Goal: Navigation & Orientation: Find specific page/section

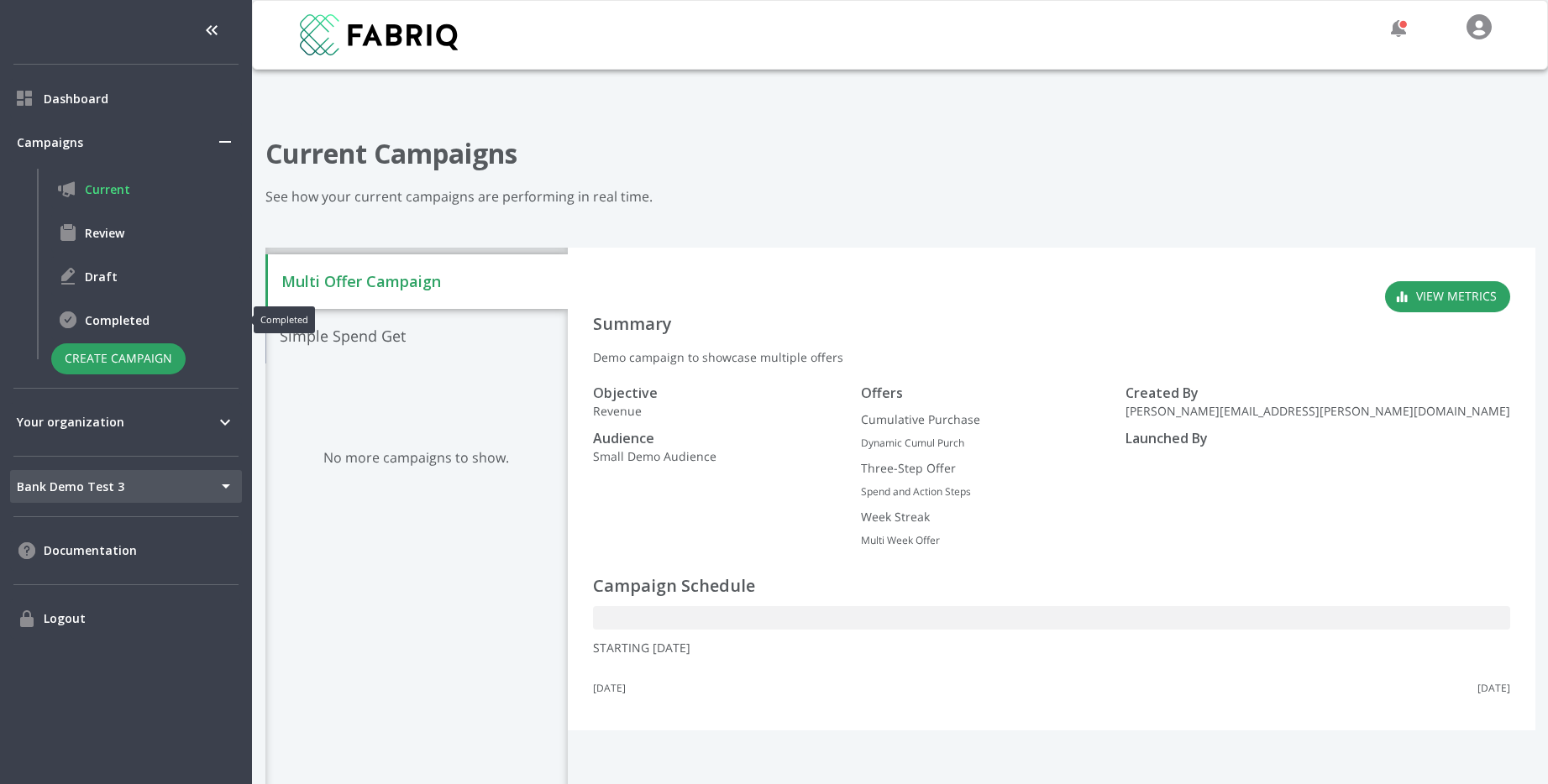
scroll to position [123, 0]
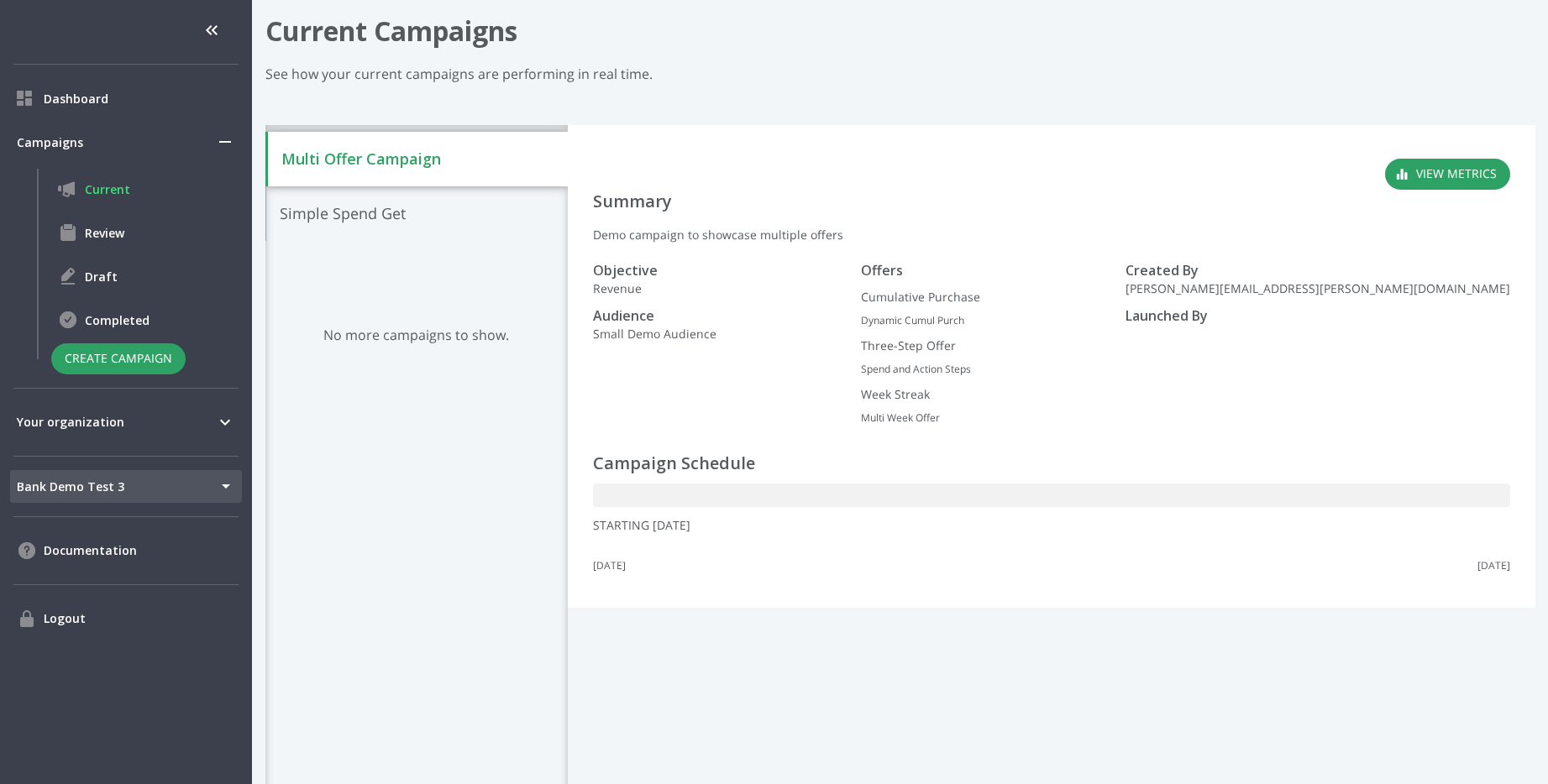
click at [113, 483] on body "Dashboard Campaigns Current Review Draft Completed Create Campaign Your organiz…" at bounding box center [774, 392] width 1548 height 784
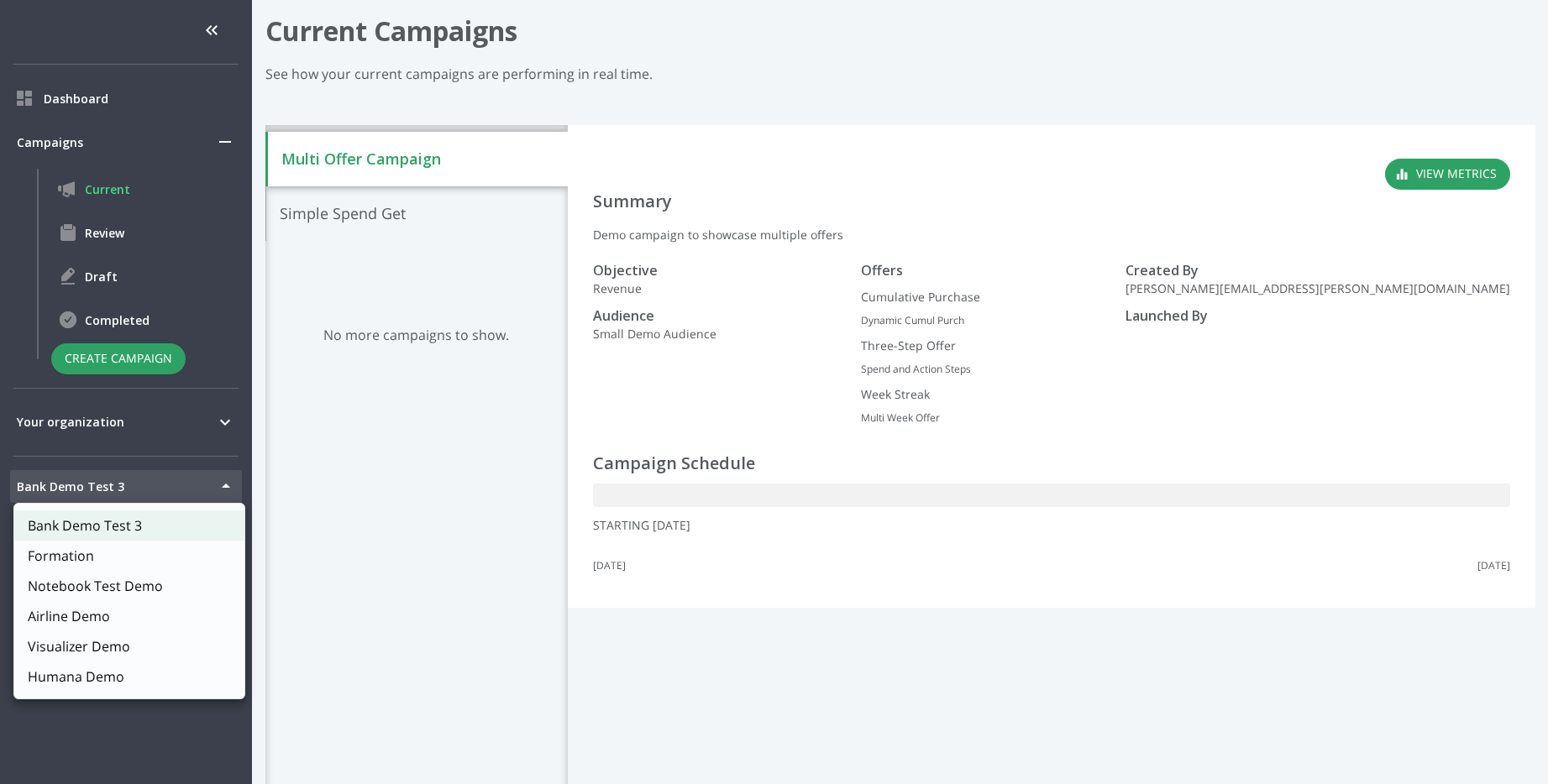
click at [113, 483] on div at bounding box center [774, 392] width 1548 height 784
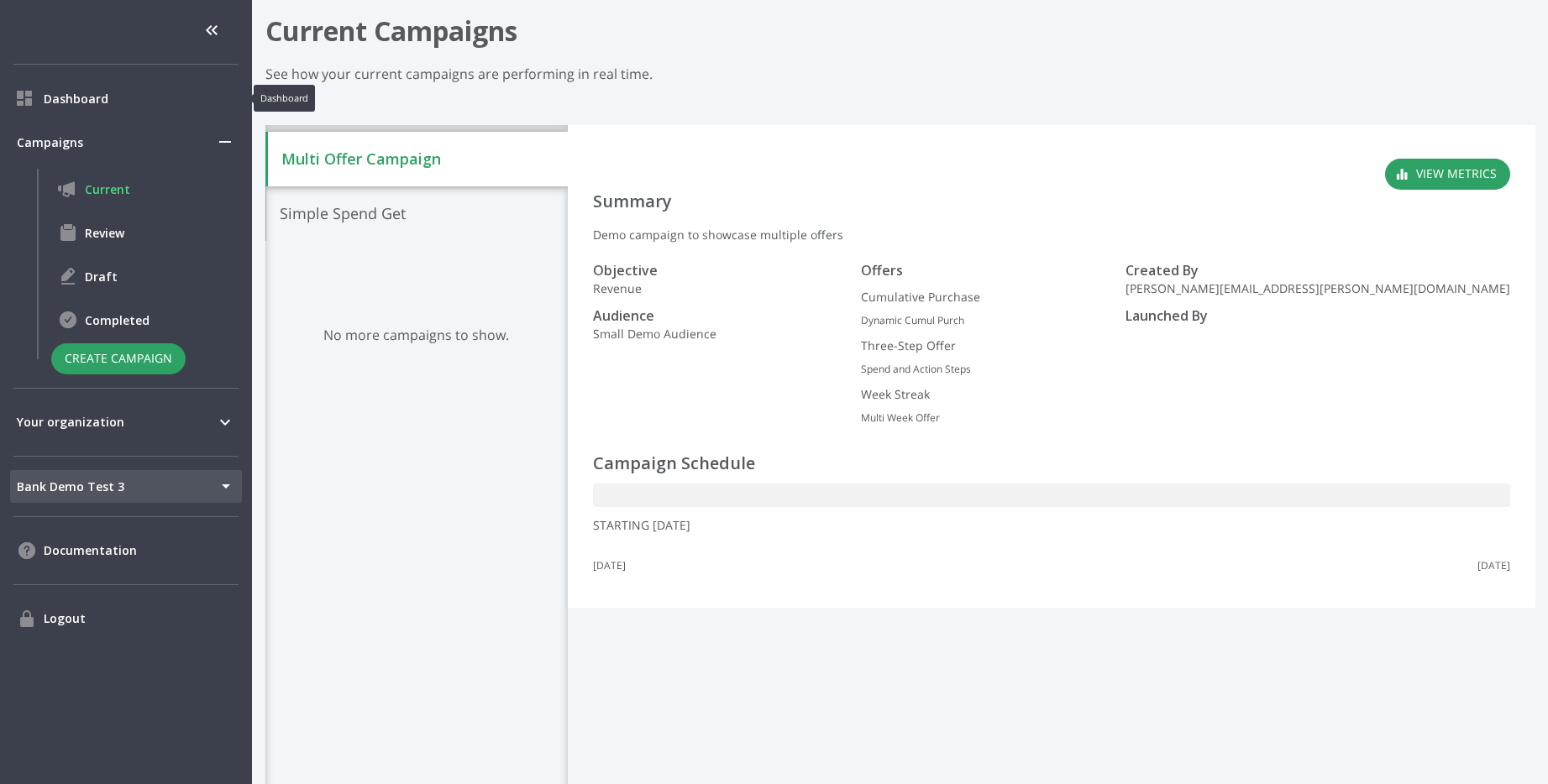
click at [130, 104] on span "Dashboard" at bounding box center [139, 98] width 192 height 18
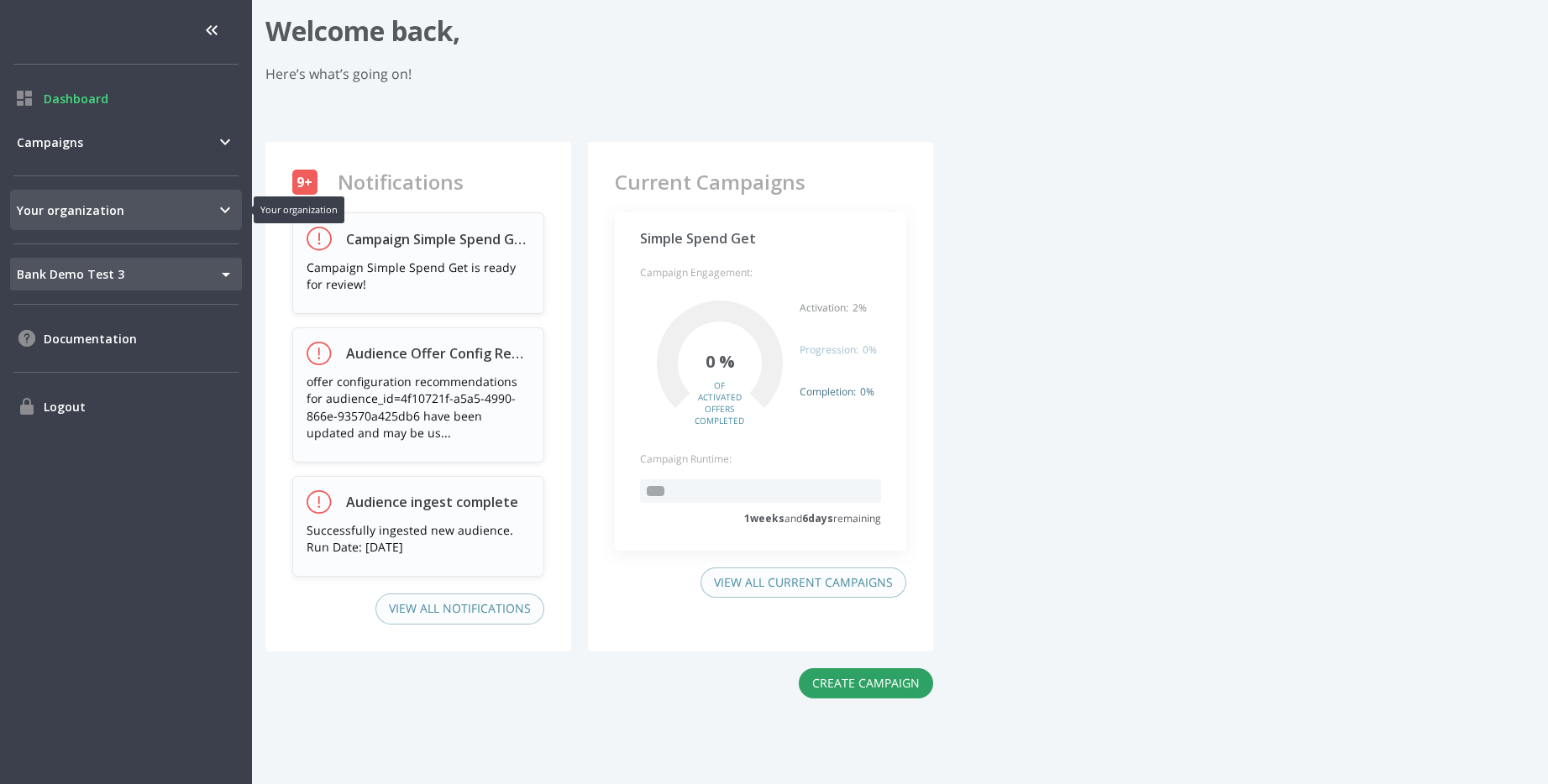
click at [84, 217] on span "Your organization" at bounding box center [115, 210] width 198 height 18
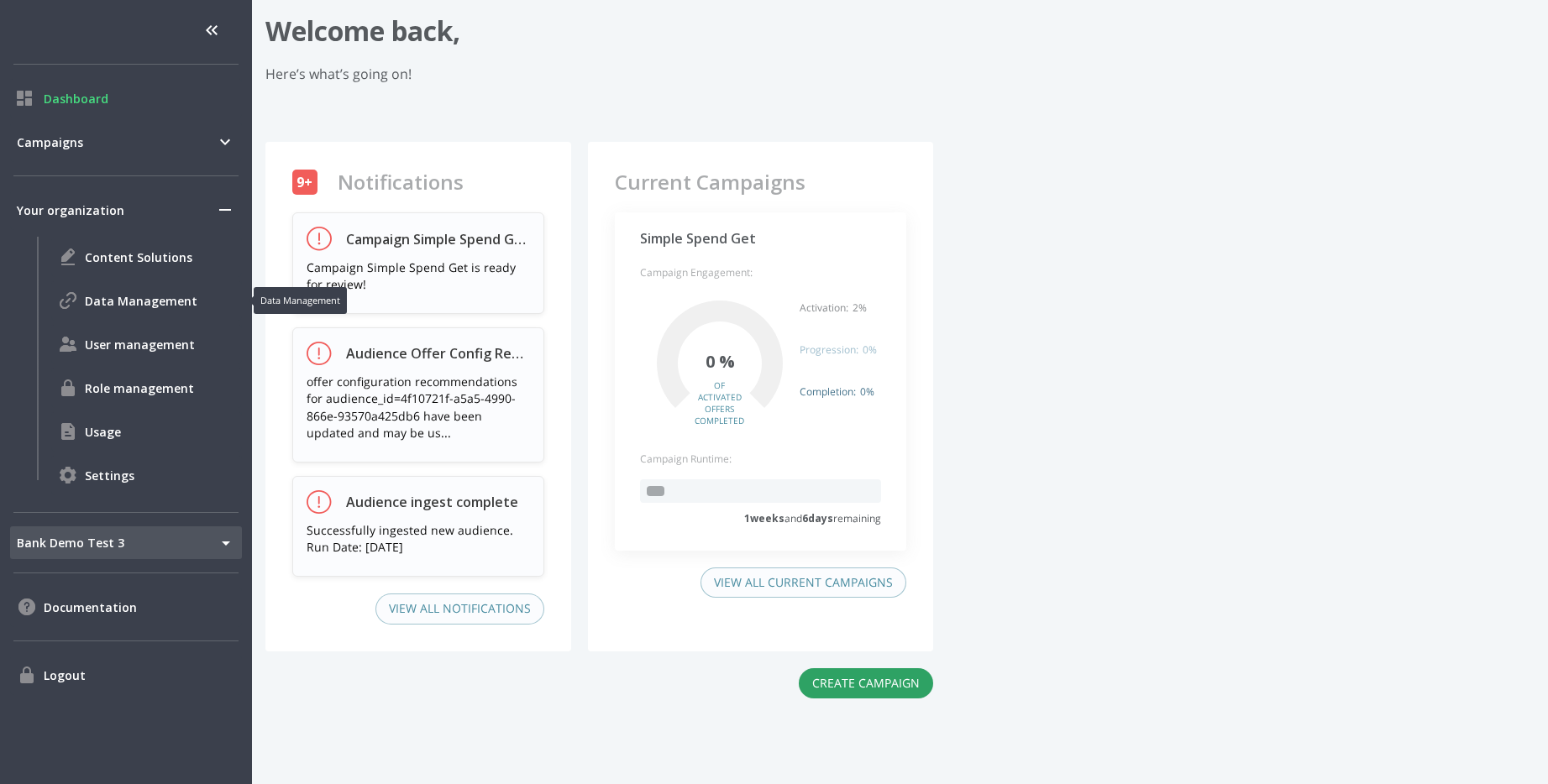
click at [140, 300] on span "Data Management" at bounding box center [160, 301] width 150 height 18
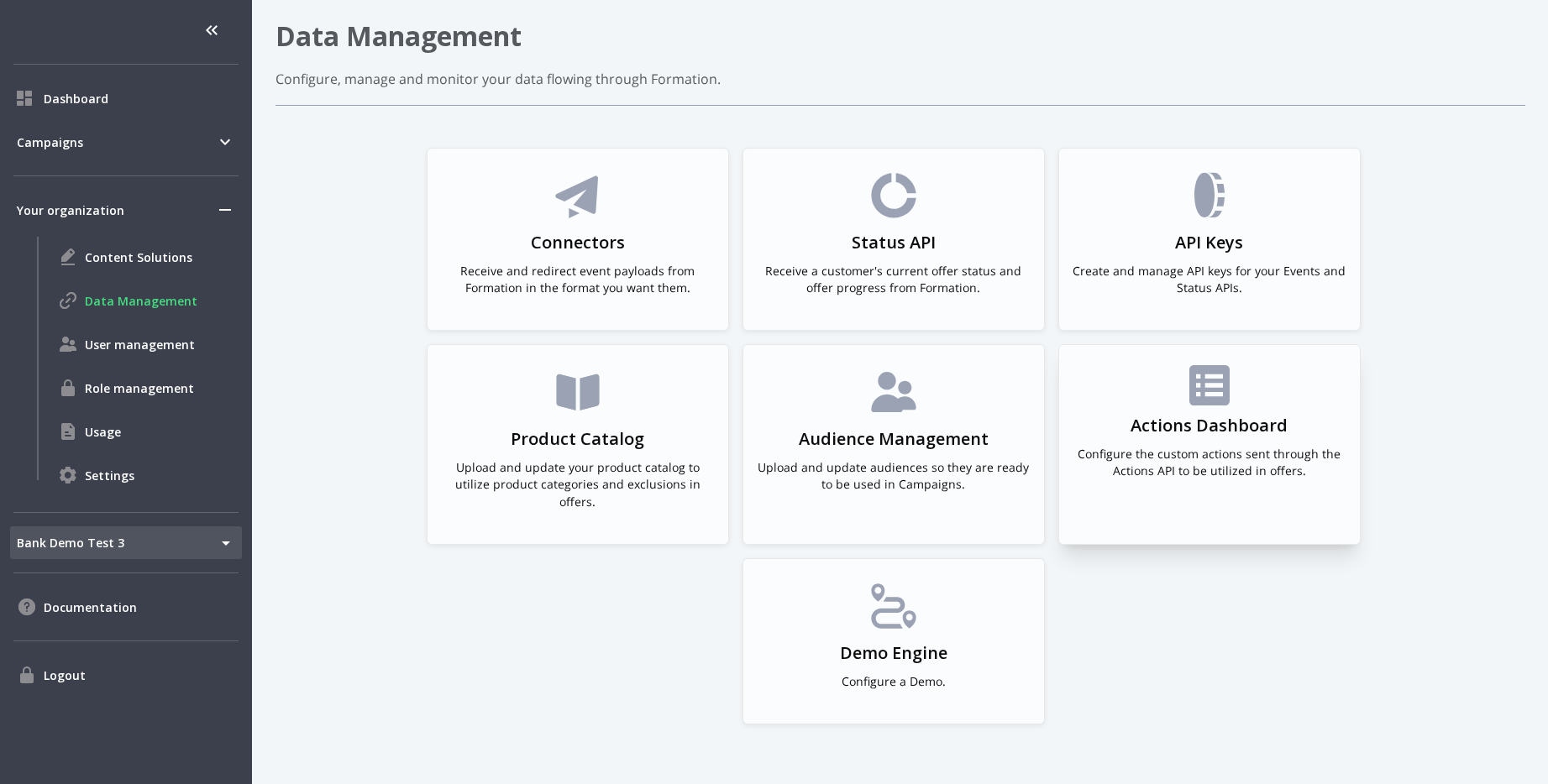
click at [1149, 414] on h3 "Actions Dashboard" at bounding box center [1209, 425] width 157 height 23
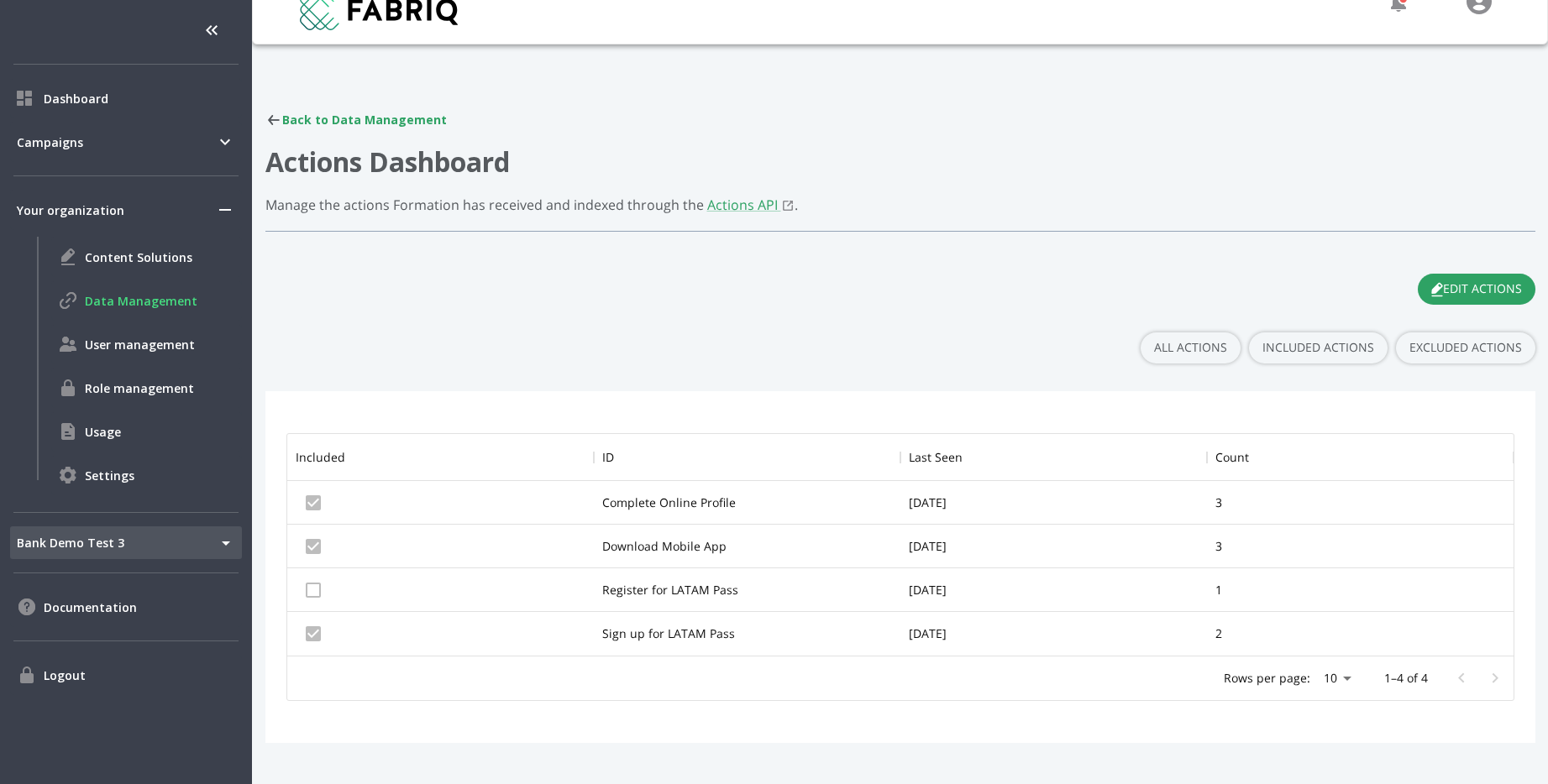
scroll to position [221, 1226]
click at [714, 497] on div "Complete Online Profile" at bounding box center [669, 503] width 134 height 17
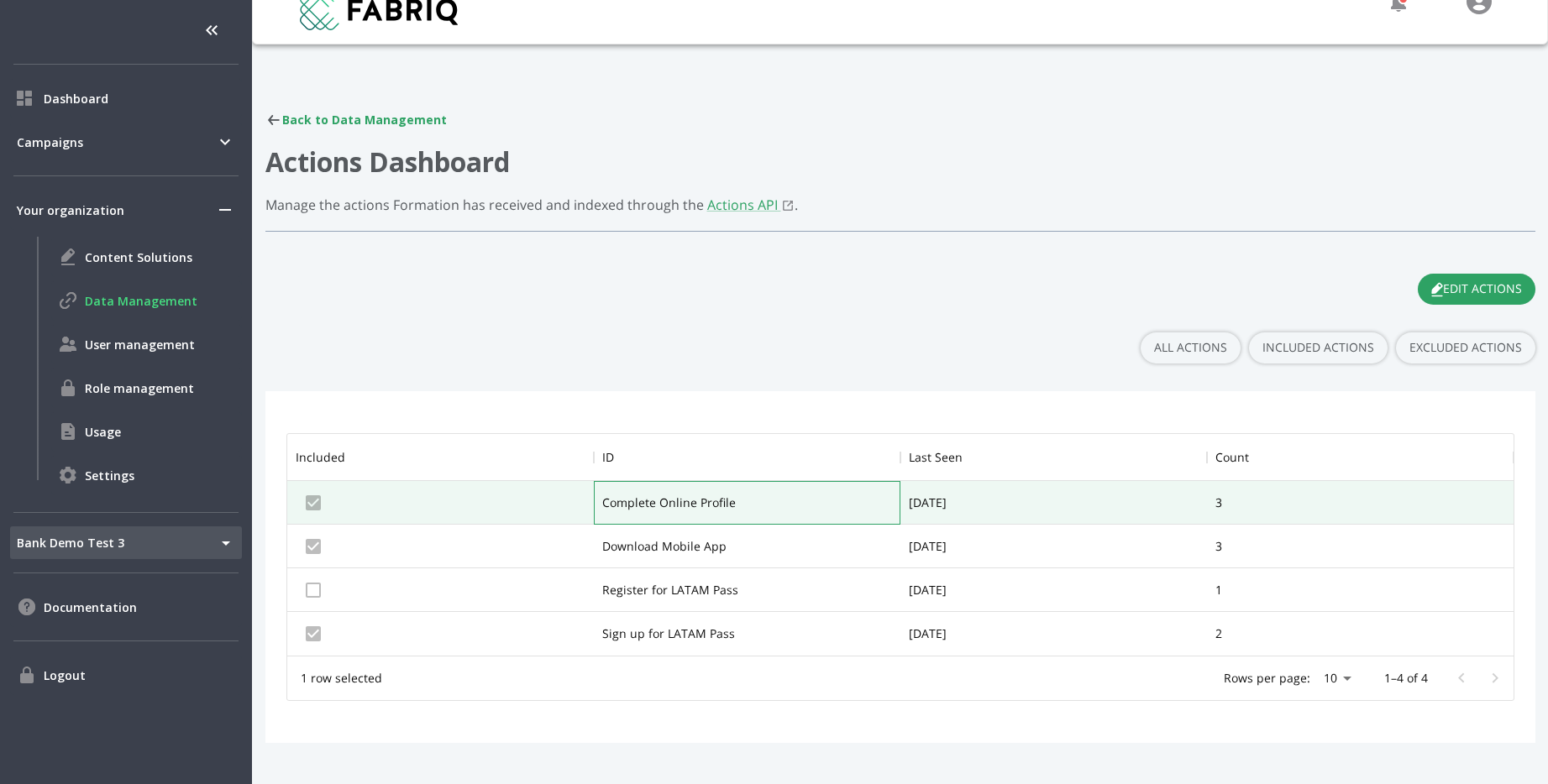
click at [714, 497] on div "Complete Online Profile" at bounding box center [669, 503] width 134 height 17
click at [698, 549] on div "Download Mobile App" at bounding box center [664, 547] width 125 height 17
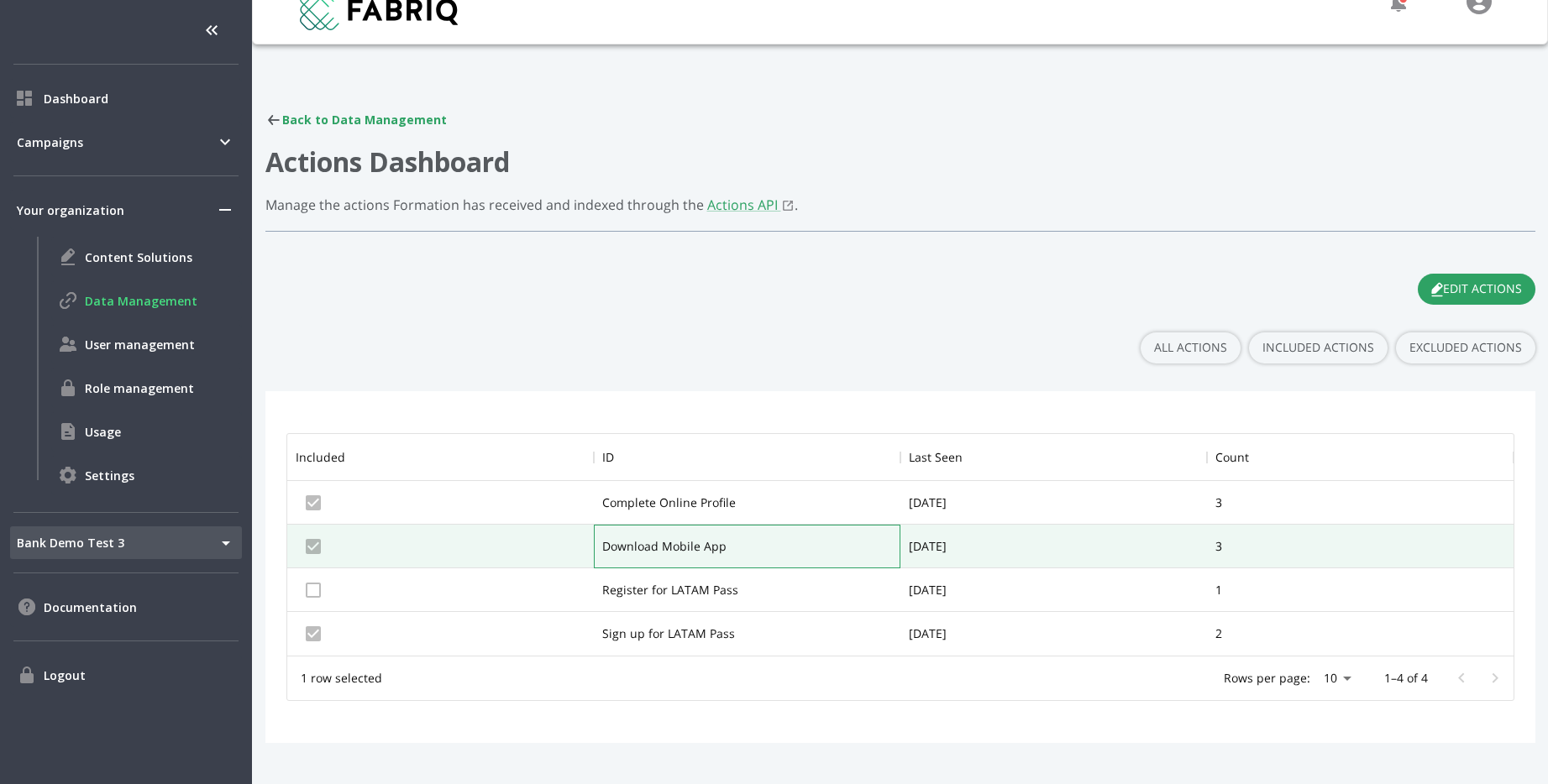
click at [698, 549] on div "Download Mobile App" at bounding box center [664, 547] width 125 height 17
click at [680, 635] on div "Sign up for LATAM Pass" at bounding box center [669, 634] width 133 height 17
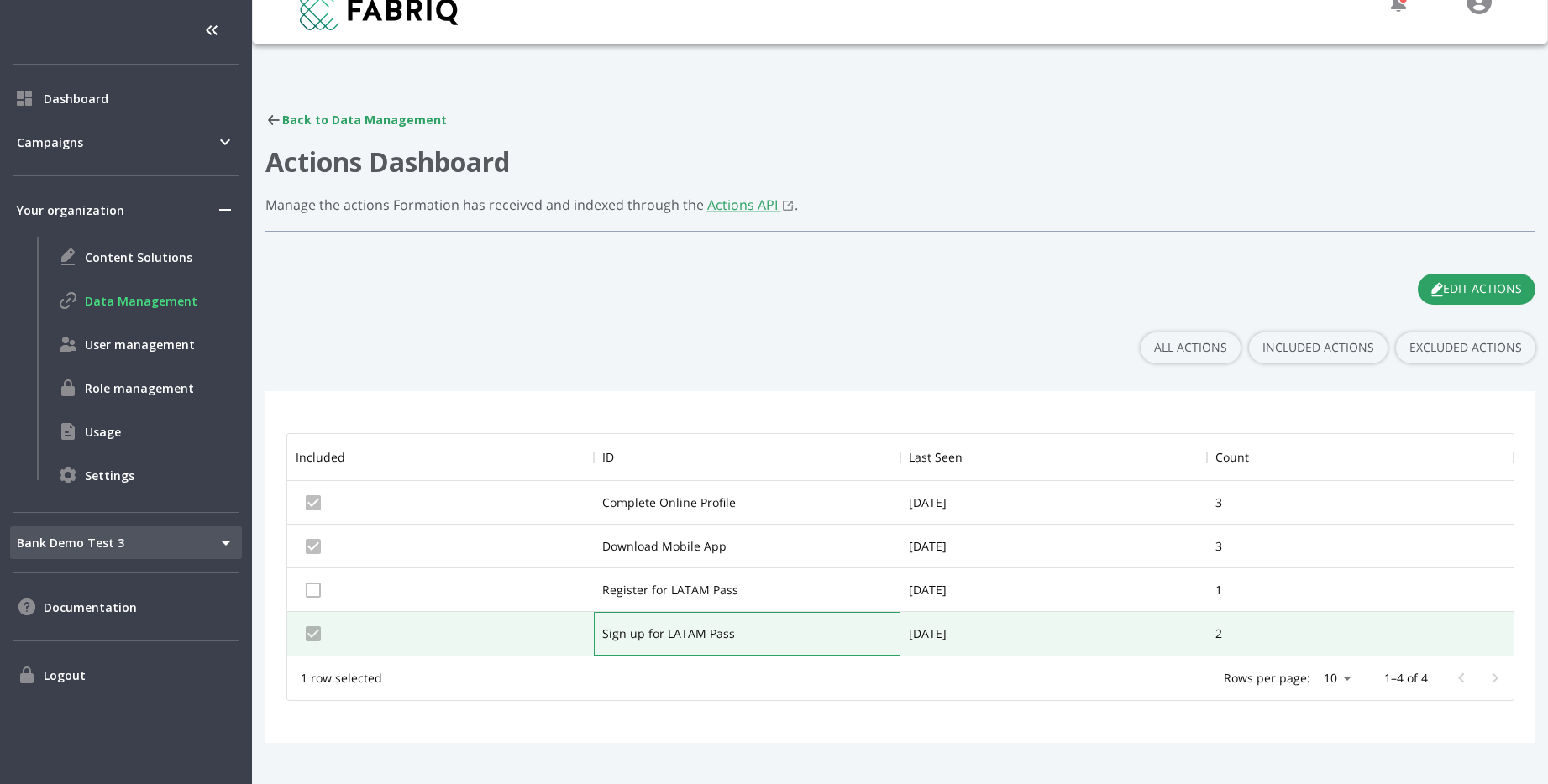
click at [680, 635] on div "Sign up for LATAM Pass" at bounding box center [669, 634] width 133 height 17
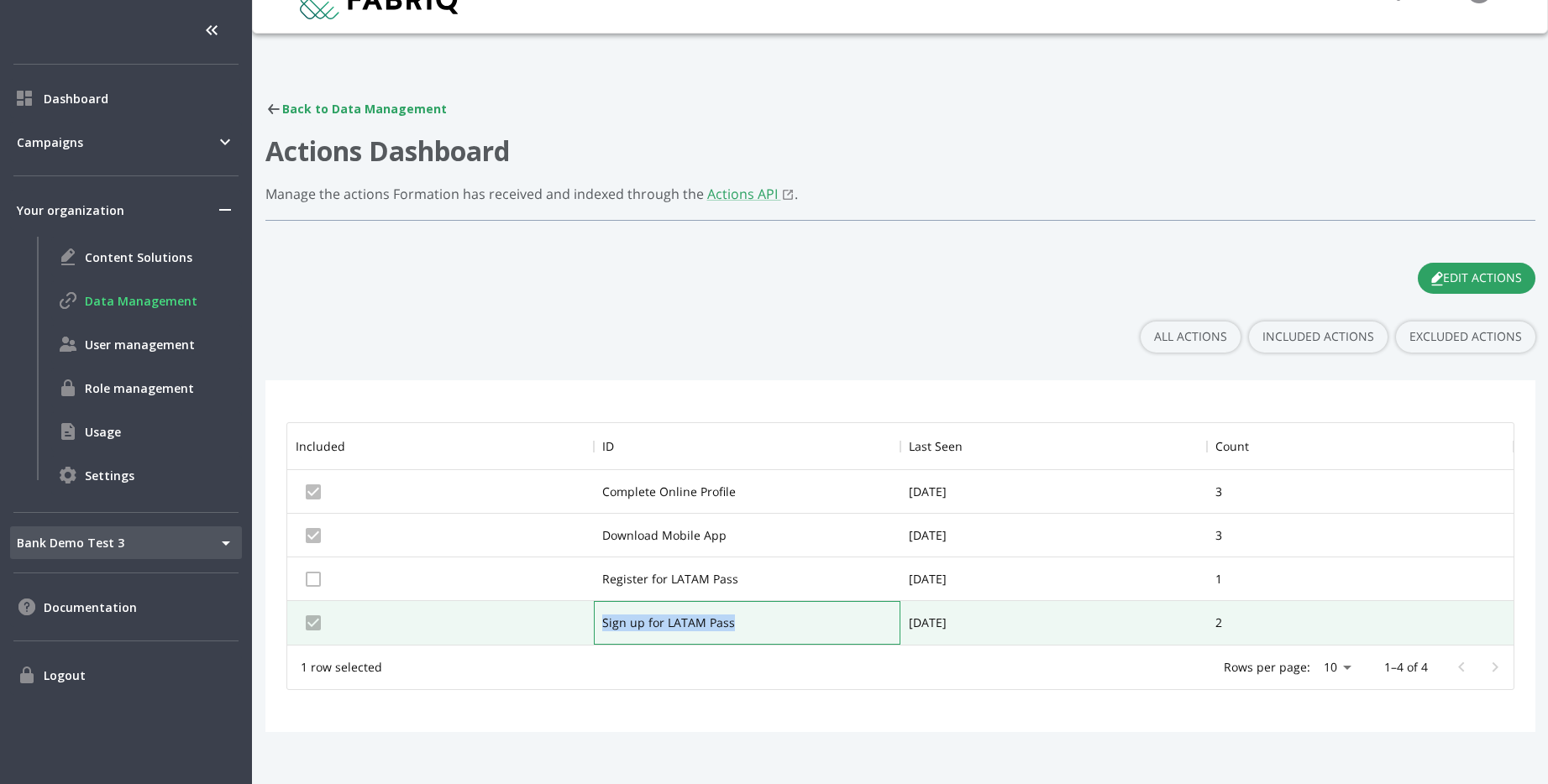
scroll to position [41, 0]
